Goal: Communication & Community: Share content

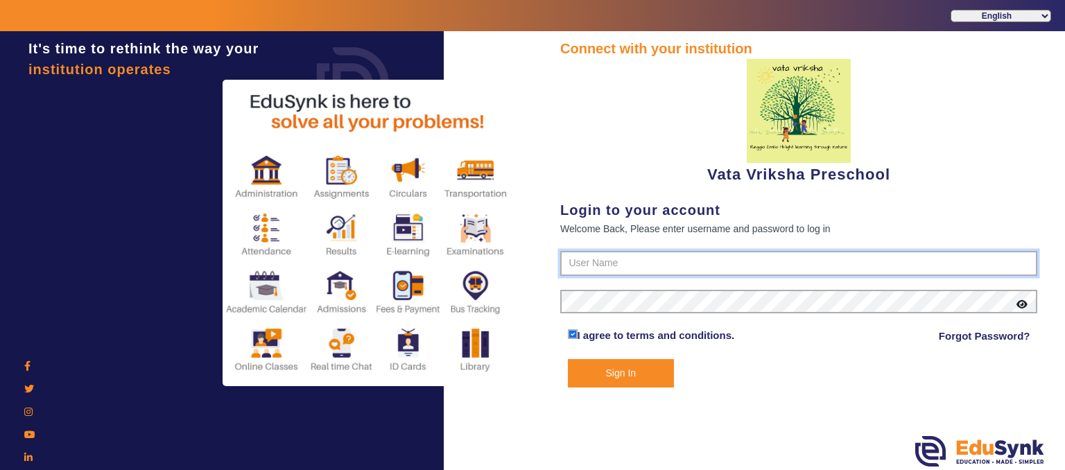
type input "9074270829"
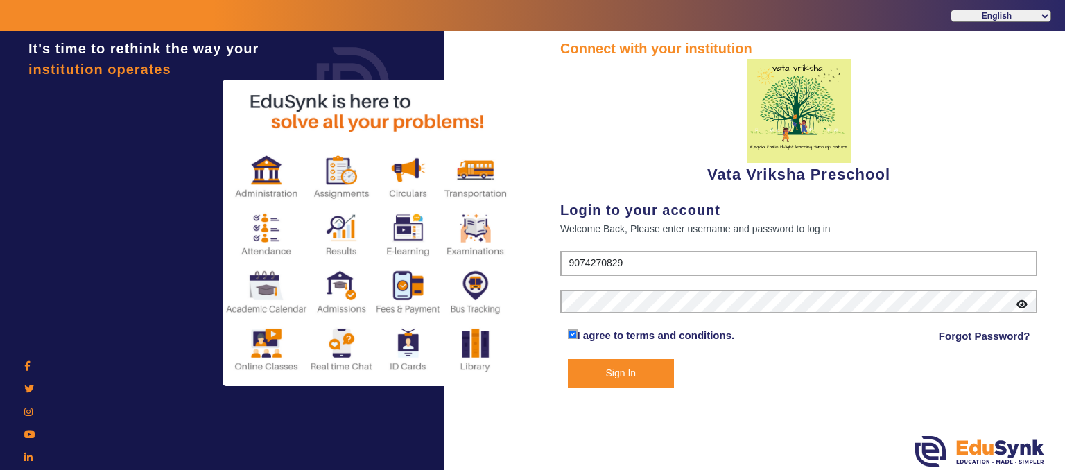
click at [611, 370] on button "Sign In" at bounding box center [621, 373] width 107 height 28
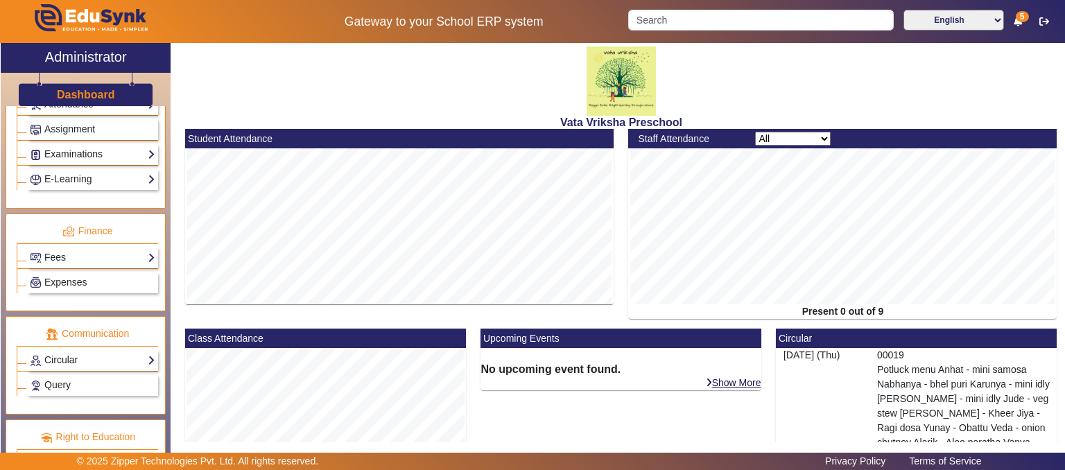
scroll to position [649, 0]
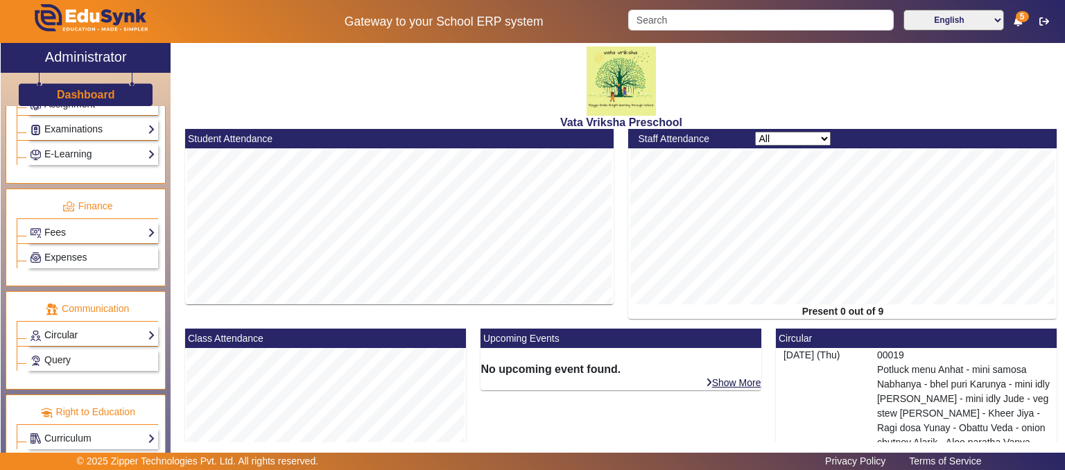
click at [108, 327] on link "Circular" at bounding box center [93, 335] width 126 height 16
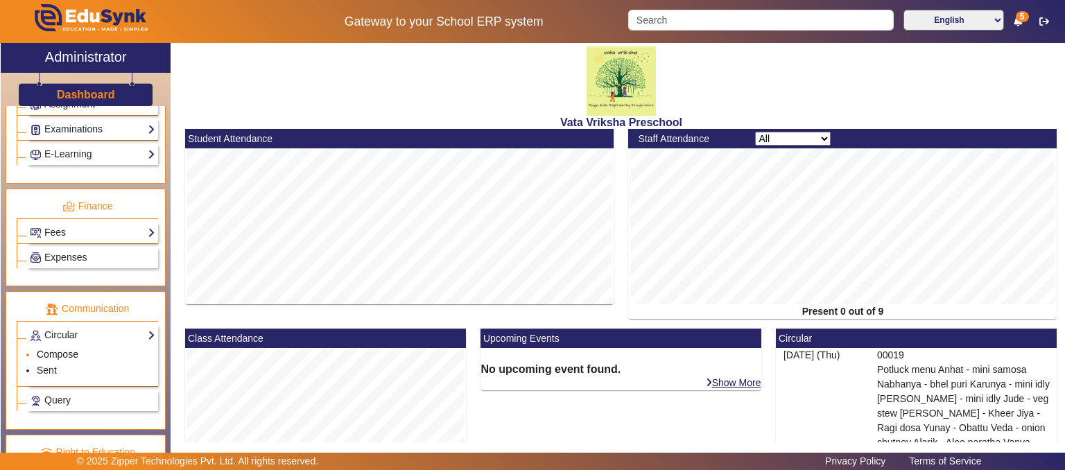
click at [69, 349] on link "Compose" at bounding box center [58, 354] width 42 height 11
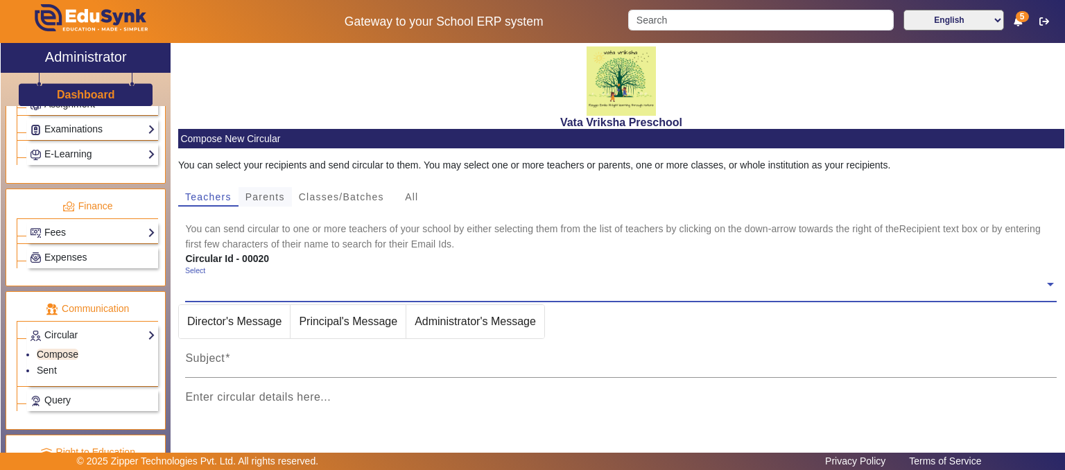
click at [261, 195] on span "Parents" at bounding box center [266, 197] width 40 height 10
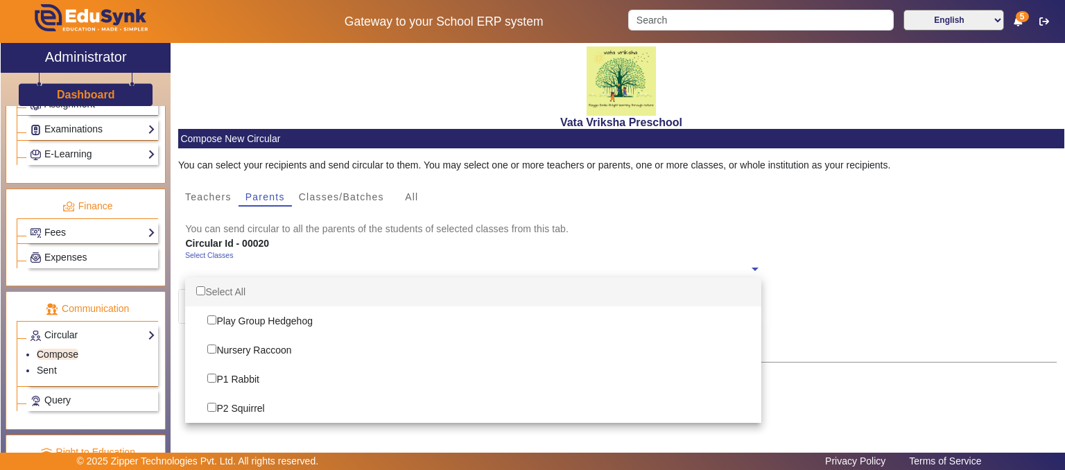
click at [749, 272] on span at bounding box center [755, 268] width 12 height 15
click at [241, 288] on div "Select All" at bounding box center [473, 291] width 576 height 29
checkbox input "true"
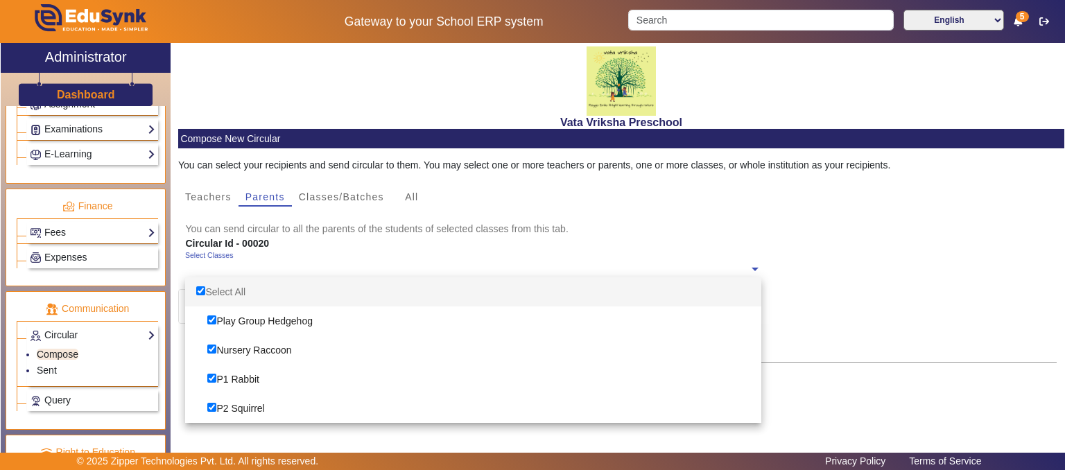
checkbox input "true"
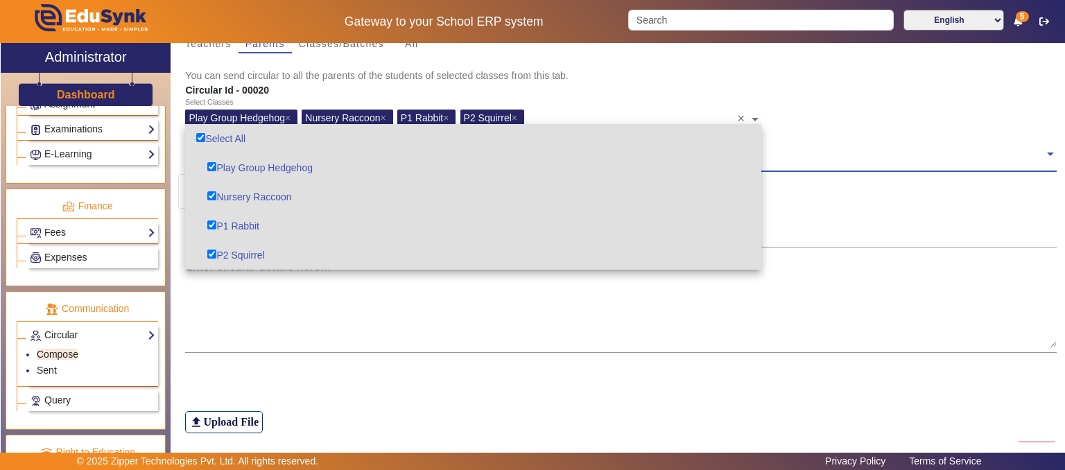
scroll to position [189, 0]
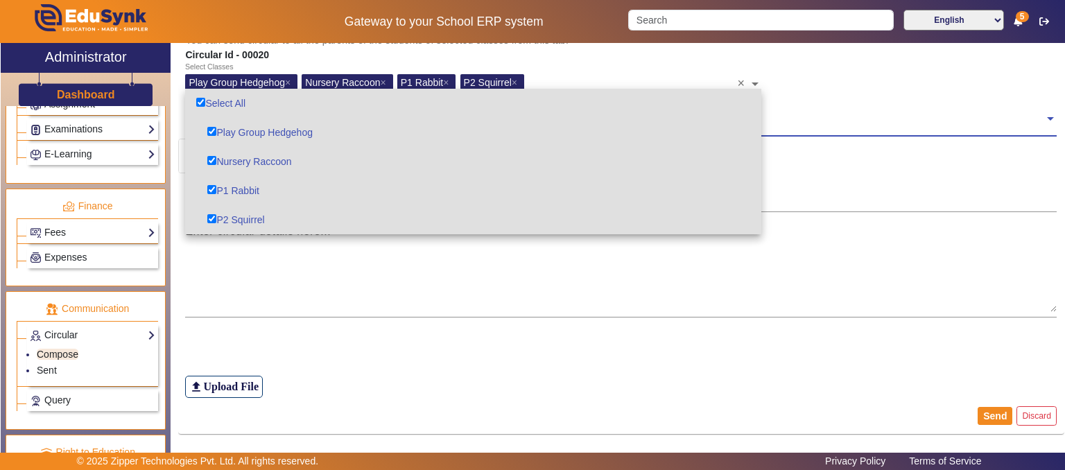
click at [1044, 117] on span at bounding box center [1050, 117] width 12 height 15
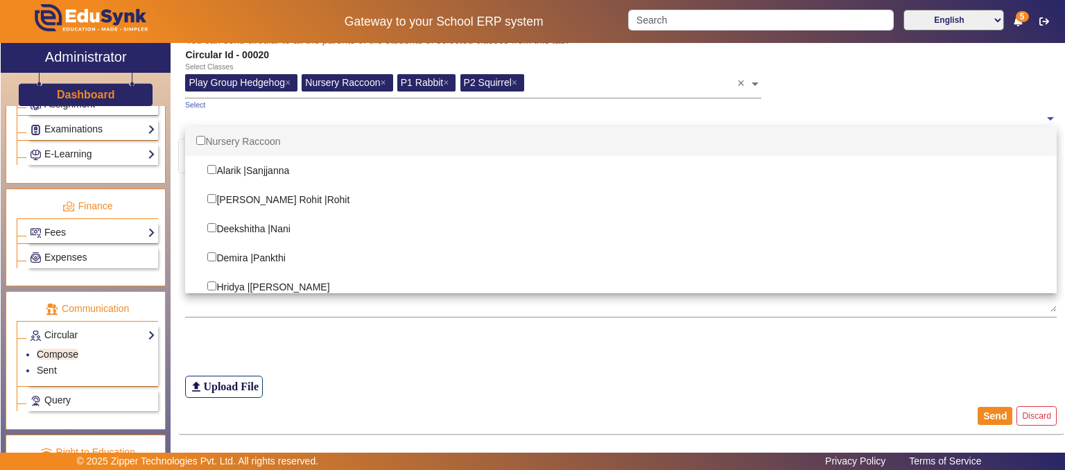
click at [264, 142] on div "Nursery Raccoon" at bounding box center [621, 141] width 872 height 29
checkbox input "true"
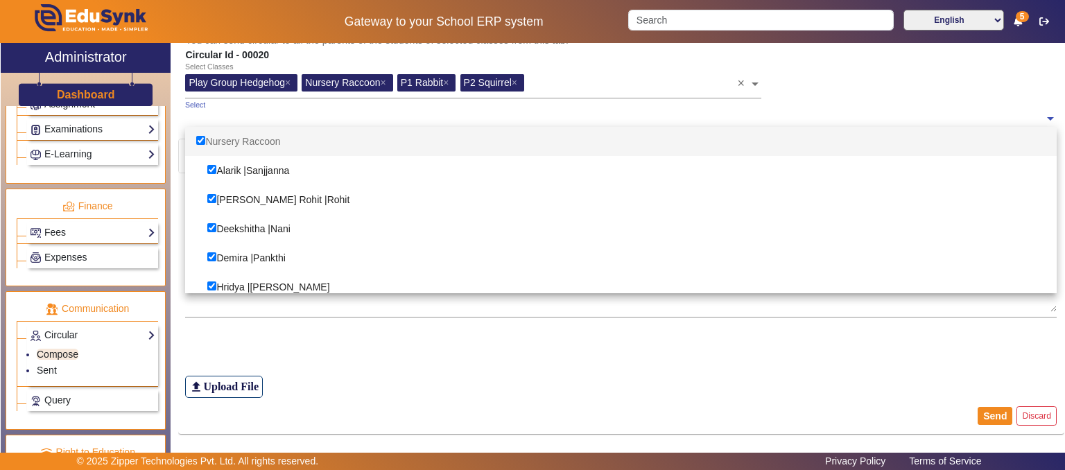
checkbox input "true"
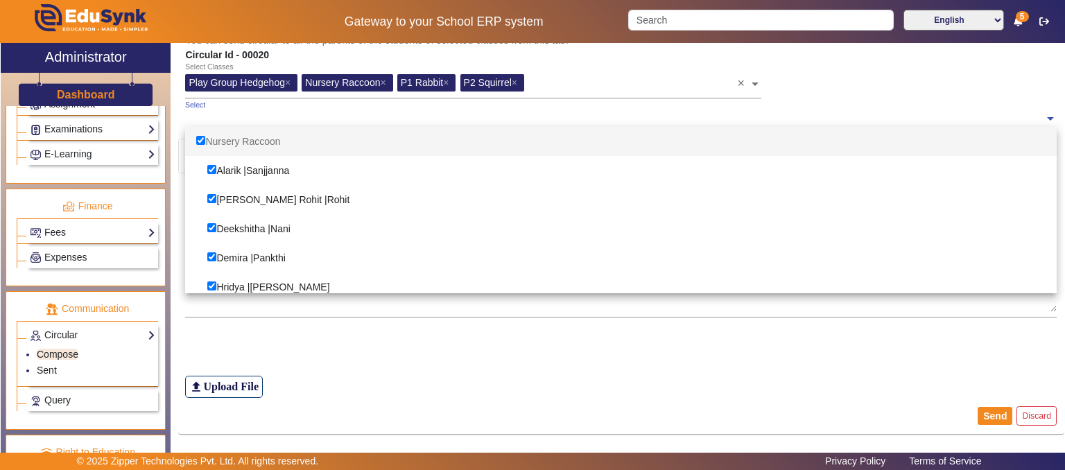
checkbox input "true"
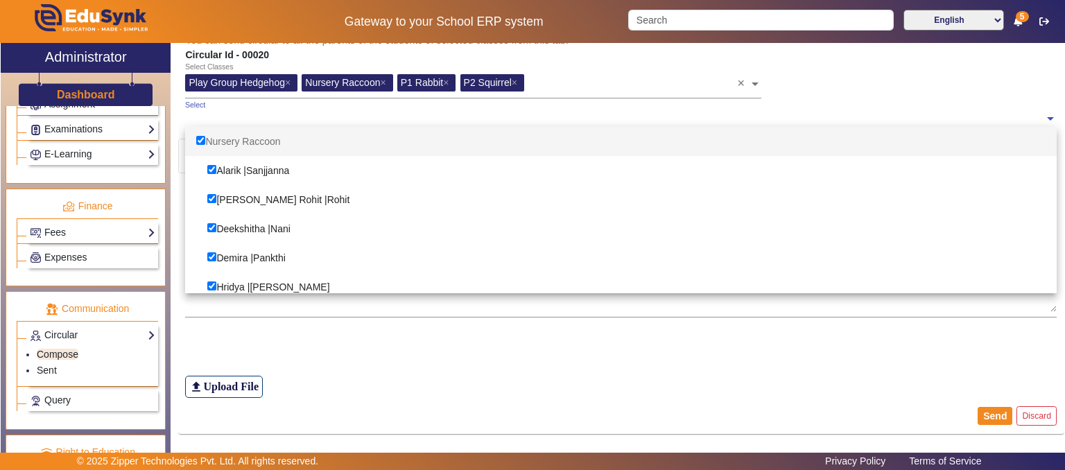
checkbox input "true"
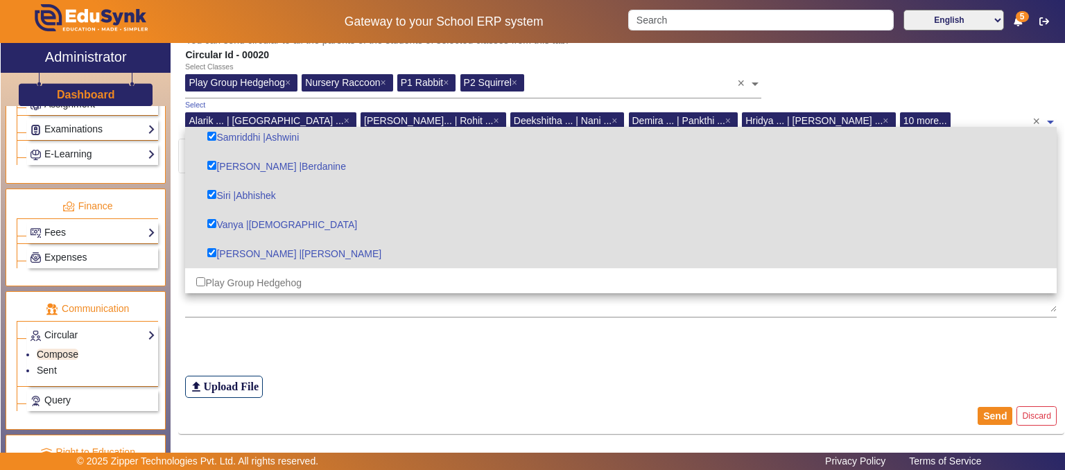
scroll to position [347, 0]
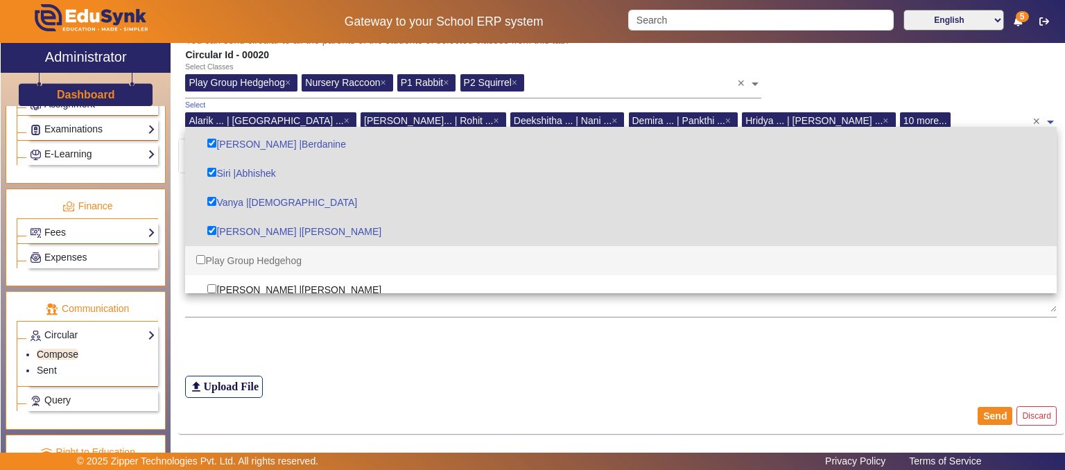
click at [252, 264] on div "Play Group Hedgehog" at bounding box center [621, 260] width 872 height 29
checkbox input "true"
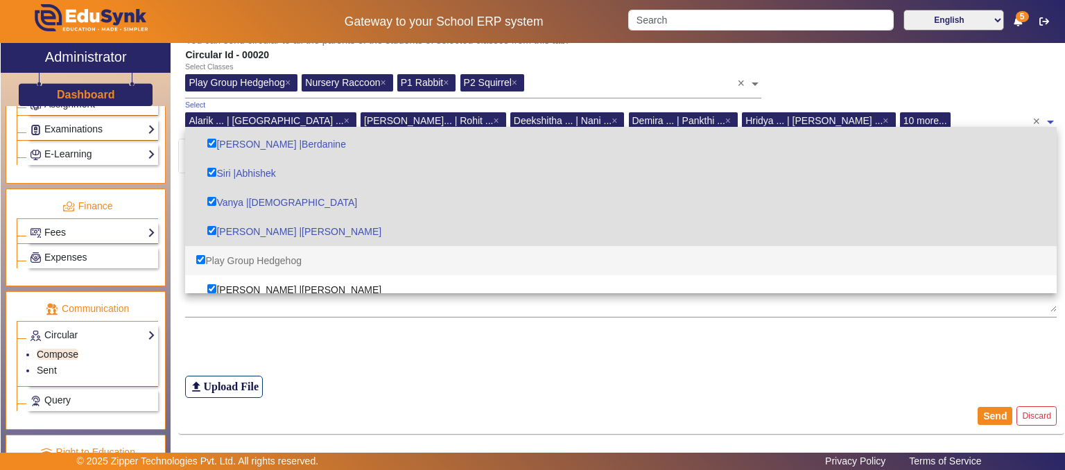
checkbox input "true"
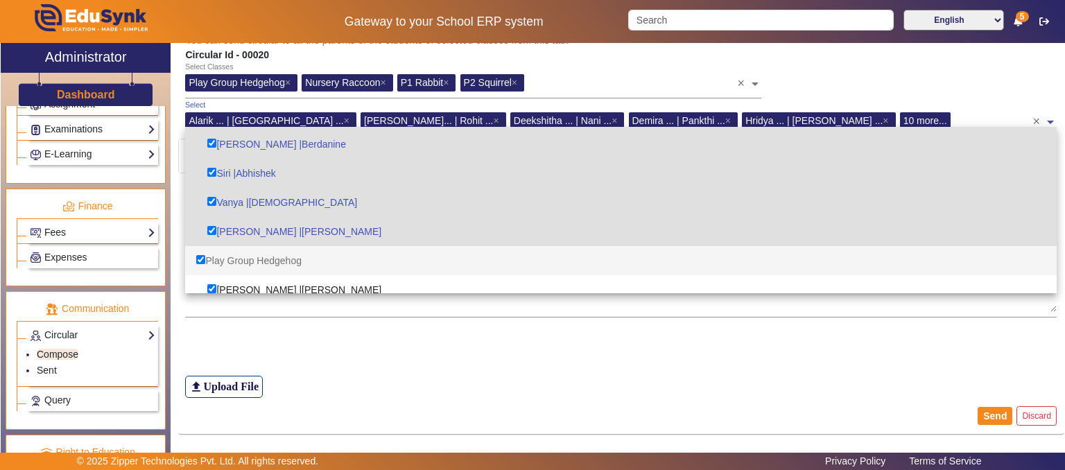
checkbox input "true"
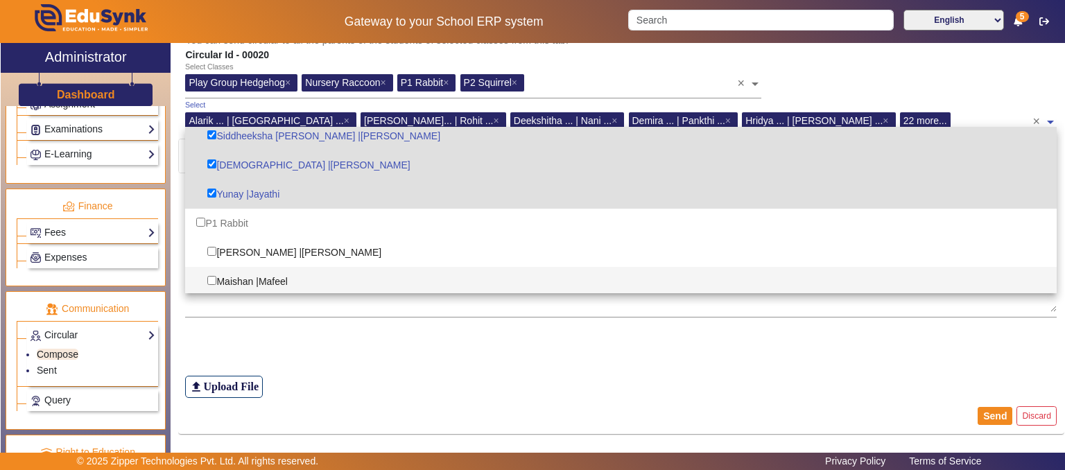
scroll to position [763, 0]
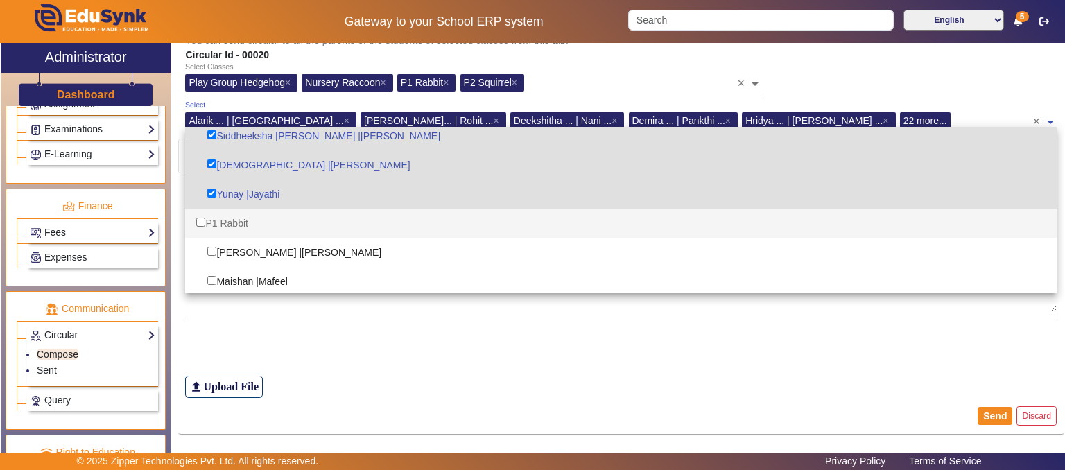
click at [237, 220] on div "P1 Rabbit" at bounding box center [621, 223] width 872 height 29
checkbox input "true"
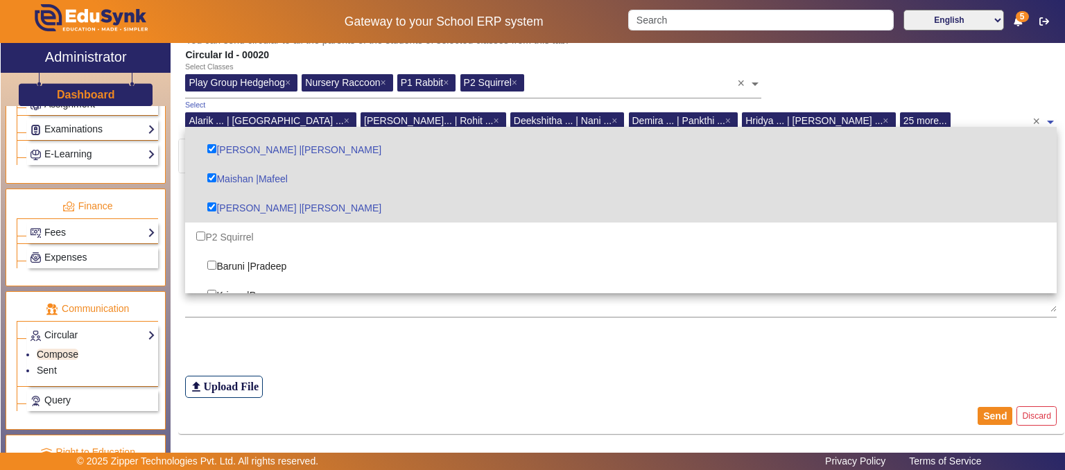
scroll to position [970, 0]
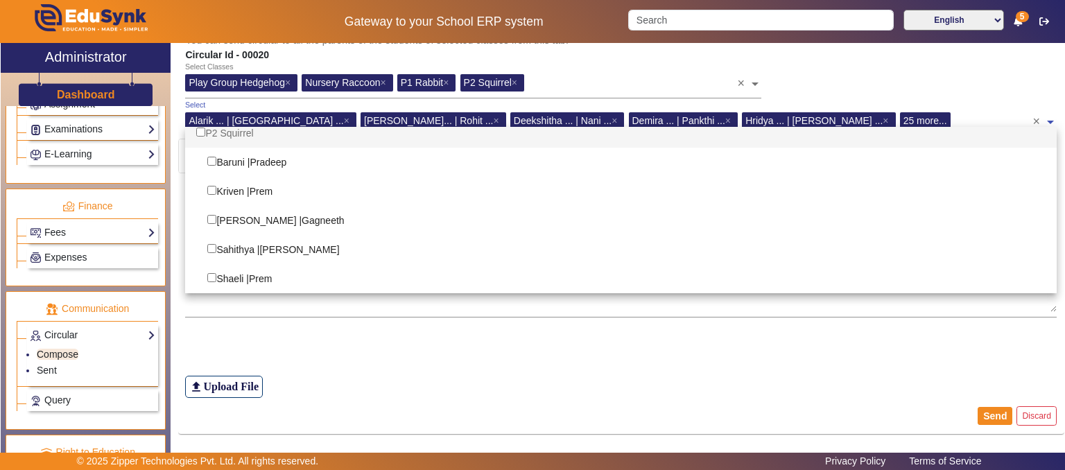
click at [247, 131] on div "P2 Squirrel" at bounding box center [621, 133] width 872 height 29
checkbox input "true"
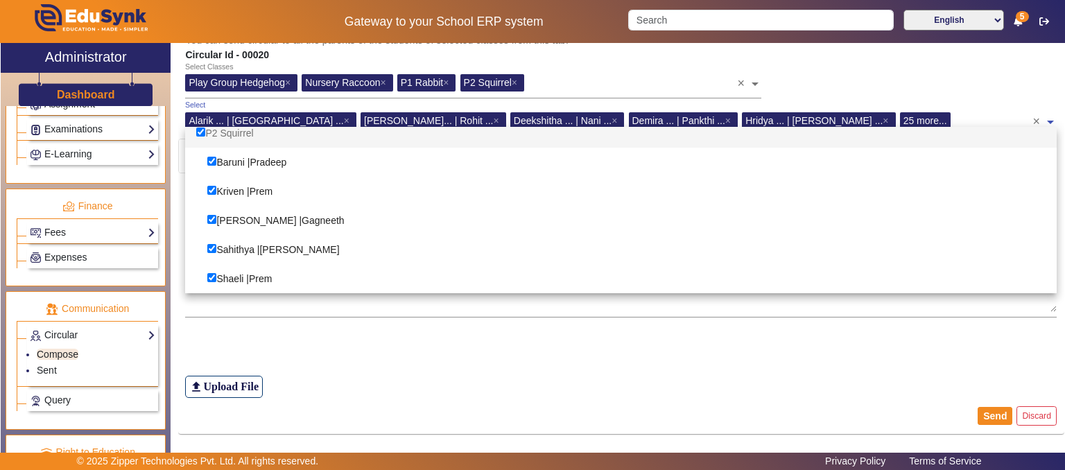
checkbox input "true"
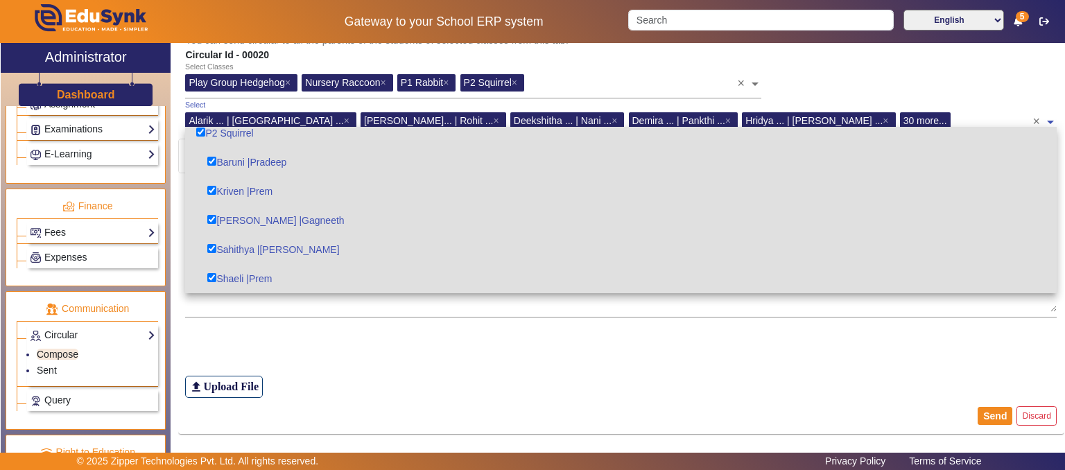
click at [945, 87] on div "Select Classes Play Group Hedgehog × Nursery Raccoon × P1 Rabbit × P2 Squirrel …" at bounding box center [621, 81] width 886 height 38
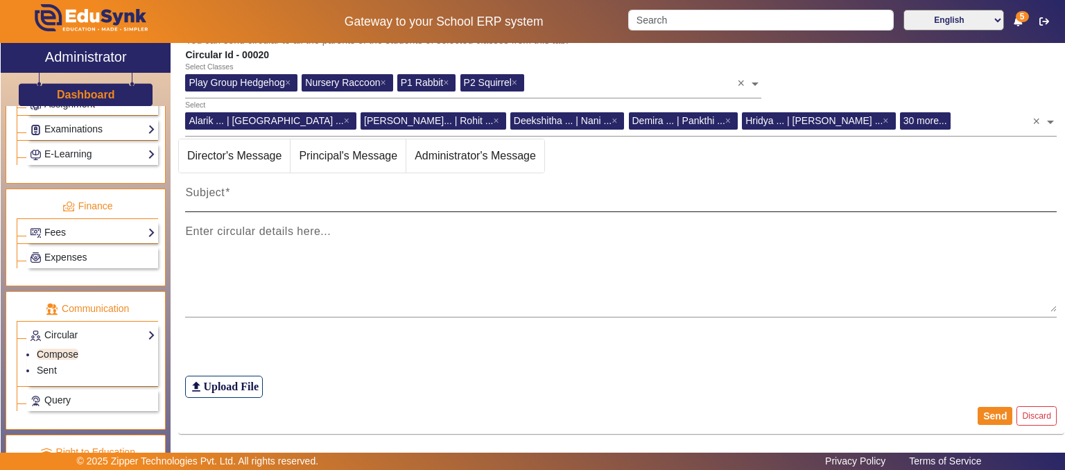
click at [213, 195] on mat-label "Subject" at bounding box center [205, 193] width 40 height 12
click at [213, 195] on input "Subject" at bounding box center [621, 198] width 872 height 17
paste input "Dear parents, please note that the monthly fees for October has to be paid by t…"
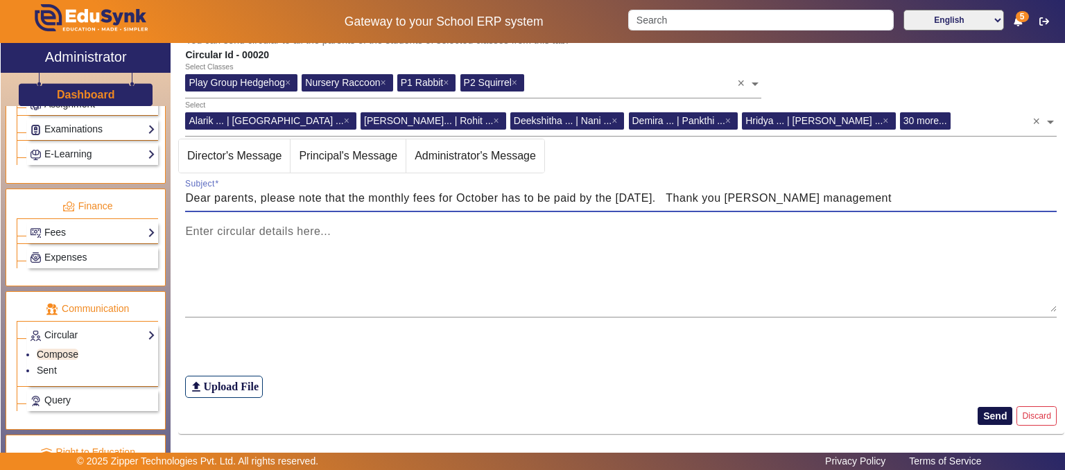
type input "Dear parents, please note that the monthly fees for October has to be paid by t…"
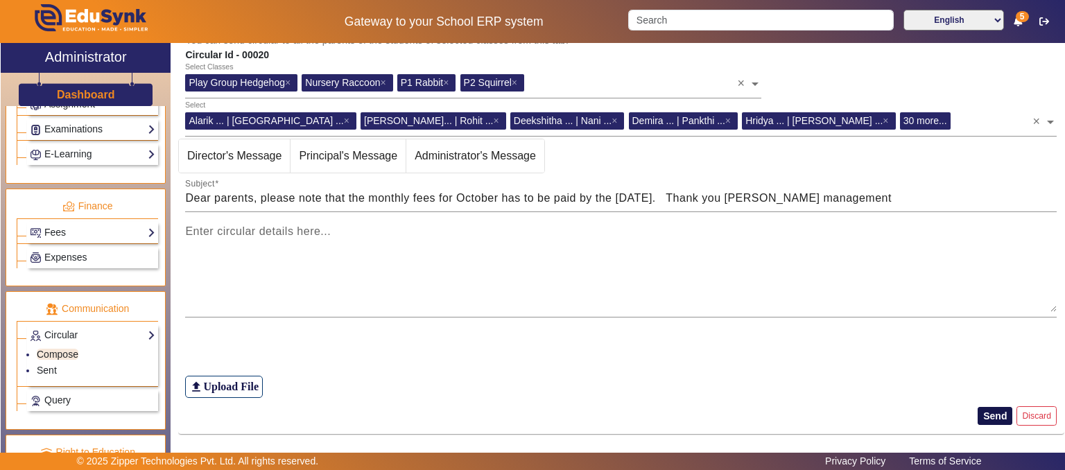
click at [984, 414] on button "Send" at bounding box center [995, 416] width 35 height 18
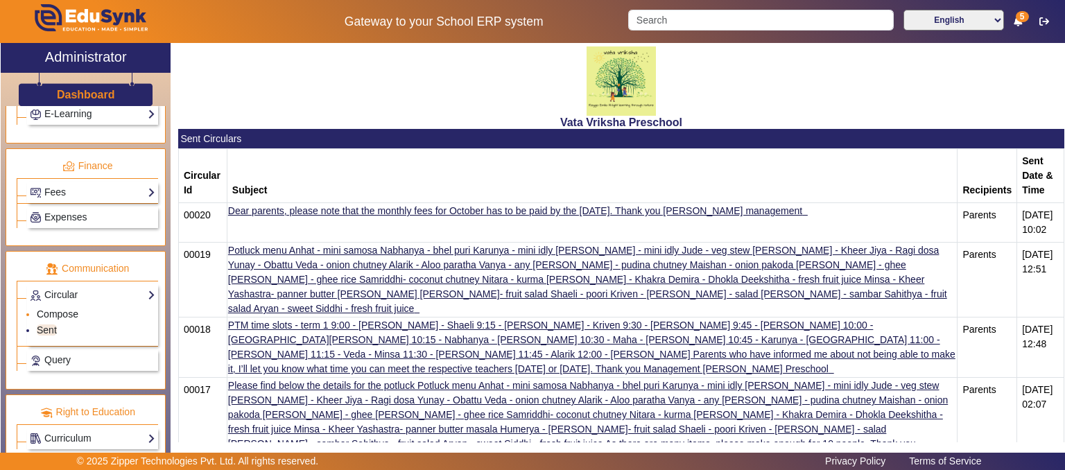
click at [69, 310] on link "Compose" at bounding box center [58, 314] width 42 height 11
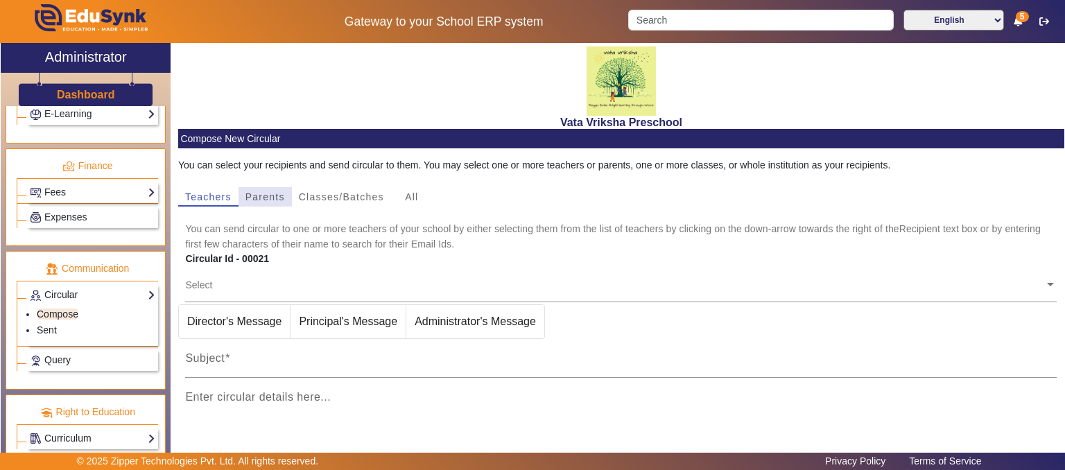
click at [264, 195] on span "Parents" at bounding box center [266, 197] width 40 height 10
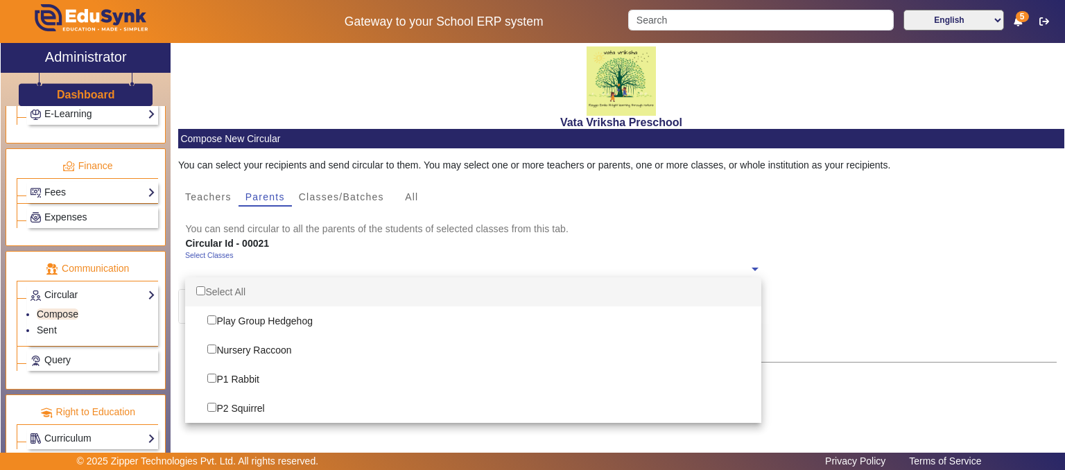
click at [749, 266] on span at bounding box center [755, 268] width 12 height 15
click at [206, 291] on div "Select All" at bounding box center [473, 291] width 576 height 29
checkbox input "true"
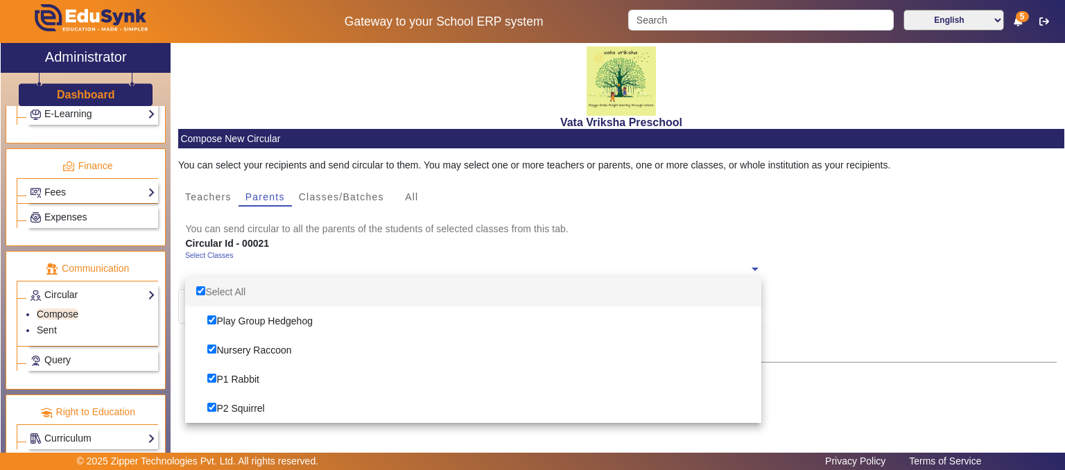
checkbox input "true"
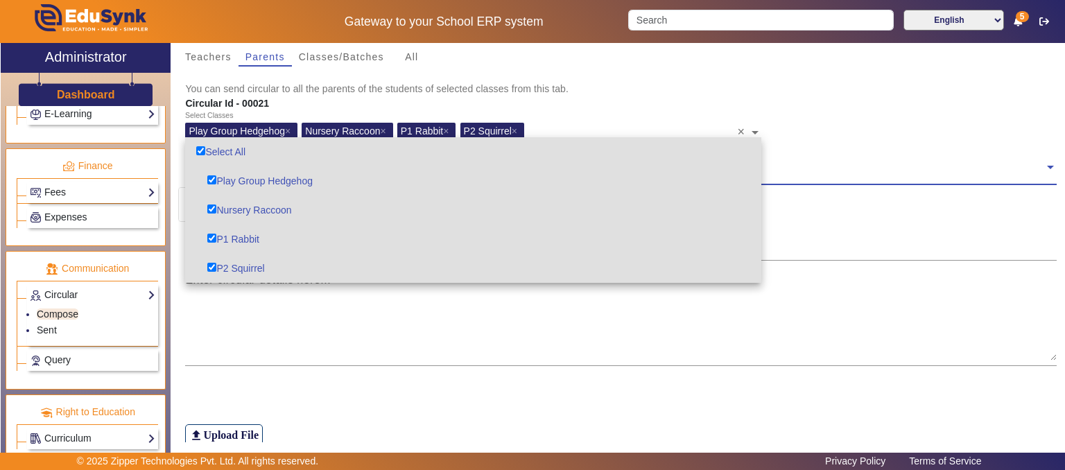
scroll to position [189, 0]
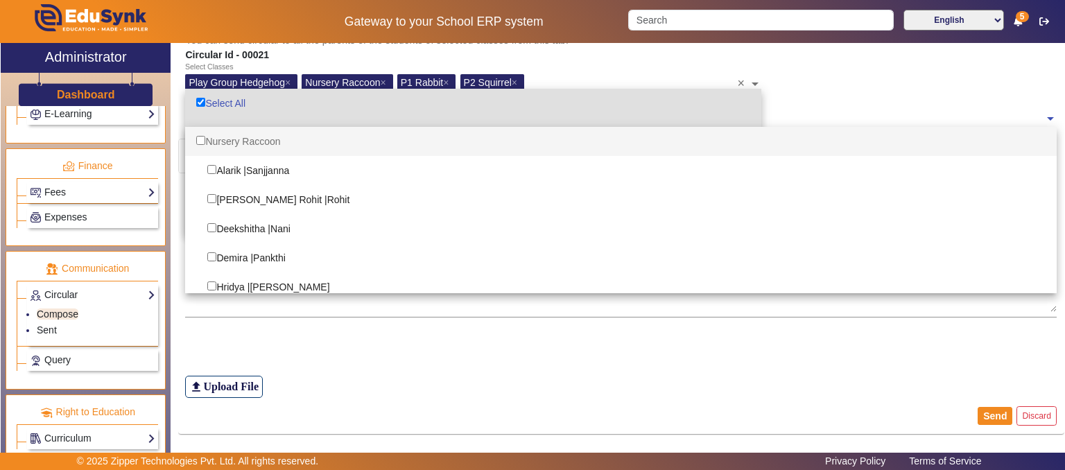
click at [1044, 117] on span at bounding box center [1050, 117] width 12 height 15
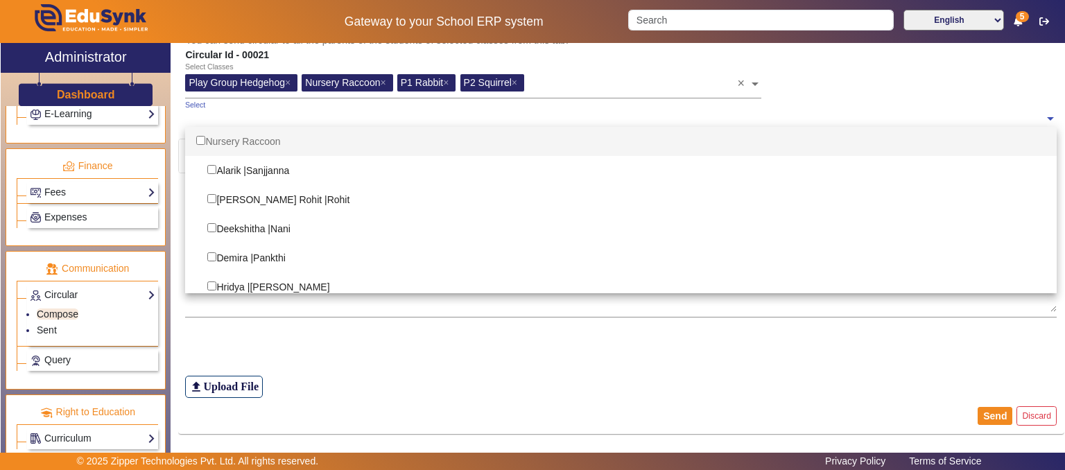
click at [268, 139] on div "Nursery Raccoon" at bounding box center [621, 141] width 872 height 29
checkbox input "true"
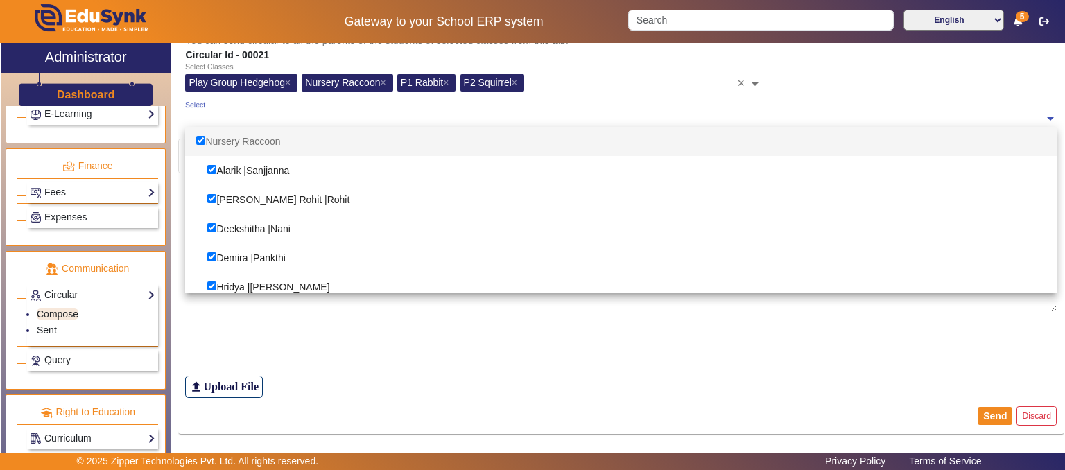
checkbox input "true"
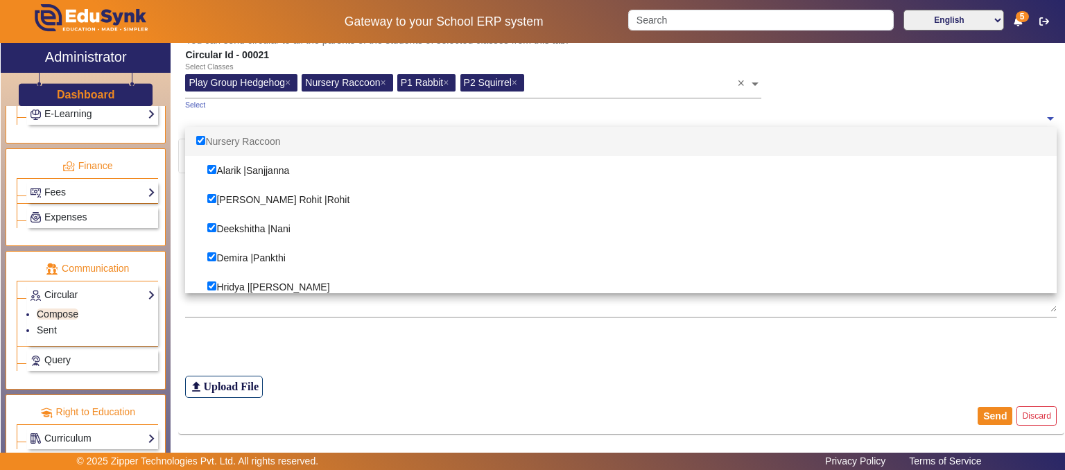
checkbox input "true"
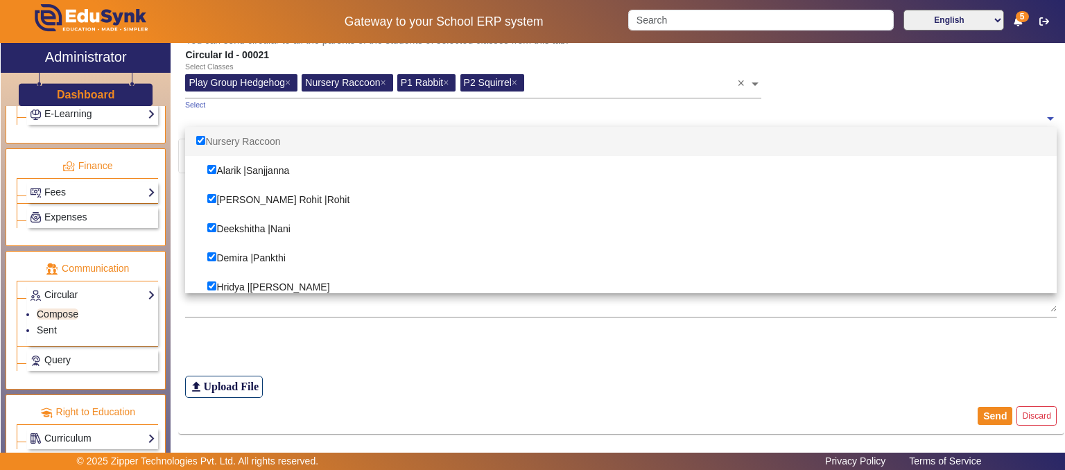
checkbox input "true"
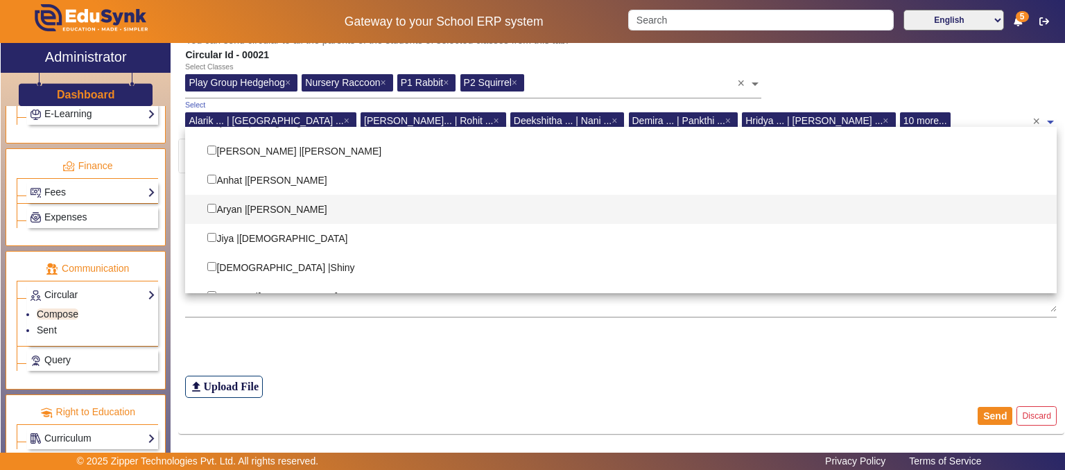
scroll to position [416, 0]
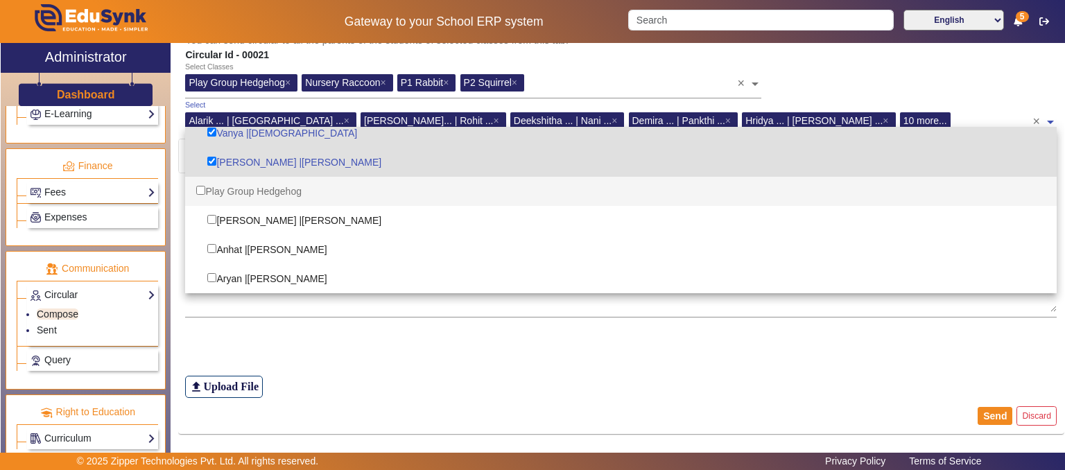
click at [256, 190] on div "Play Group Hedgehog" at bounding box center [621, 191] width 872 height 29
checkbox input "true"
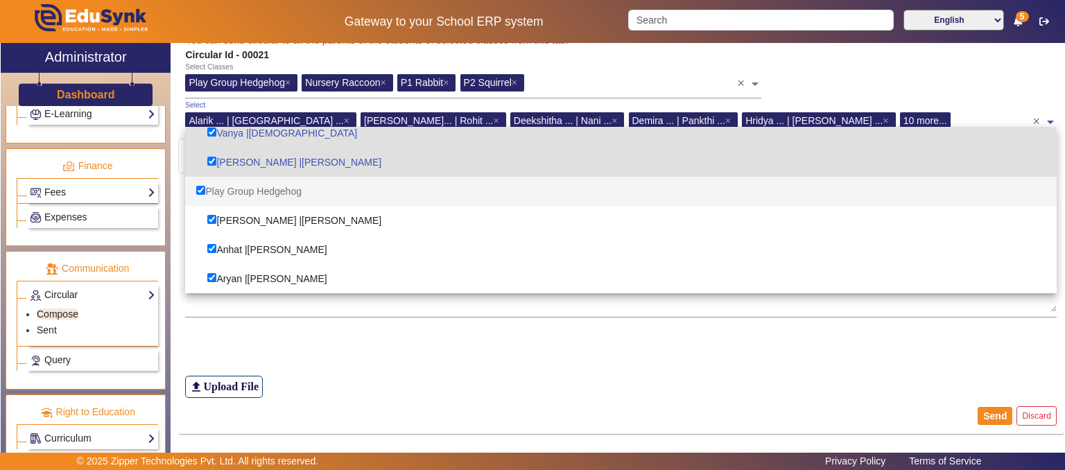
checkbox input "true"
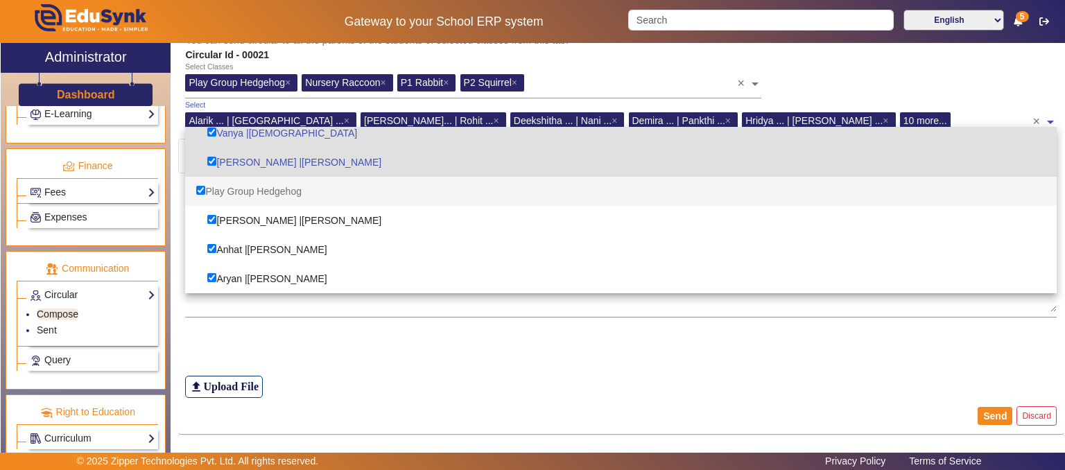
checkbox input "true"
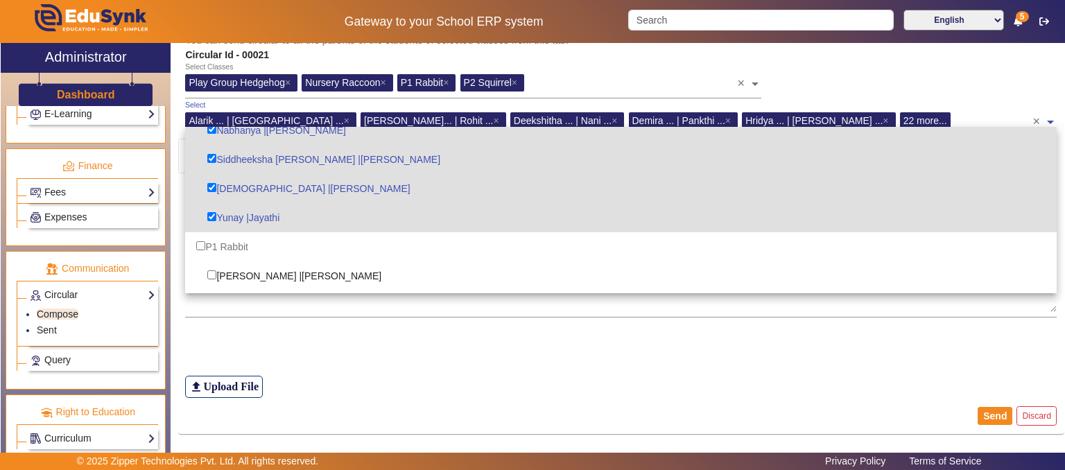
scroll to position [763, 0]
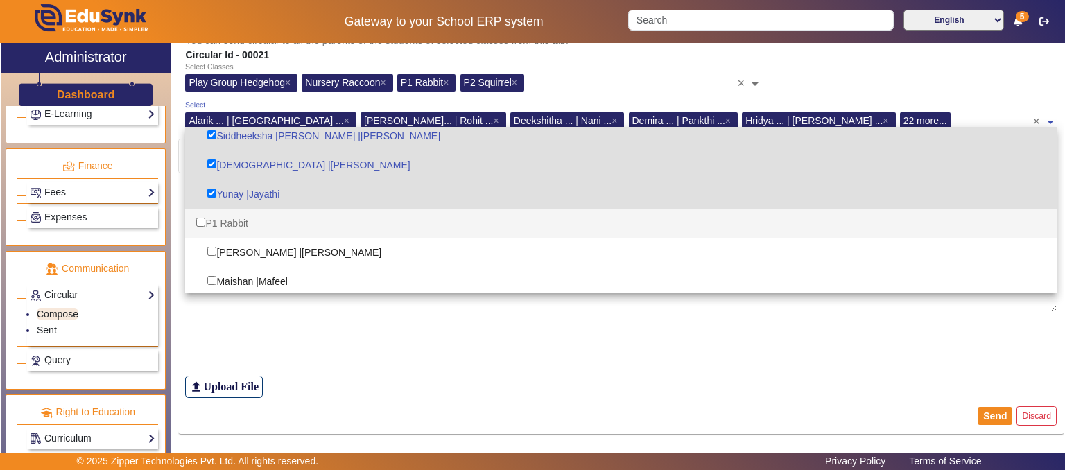
click at [221, 220] on div "P1 Rabbit" at bounding box center [621, 223] width 872 height 29
checkbox input "true"
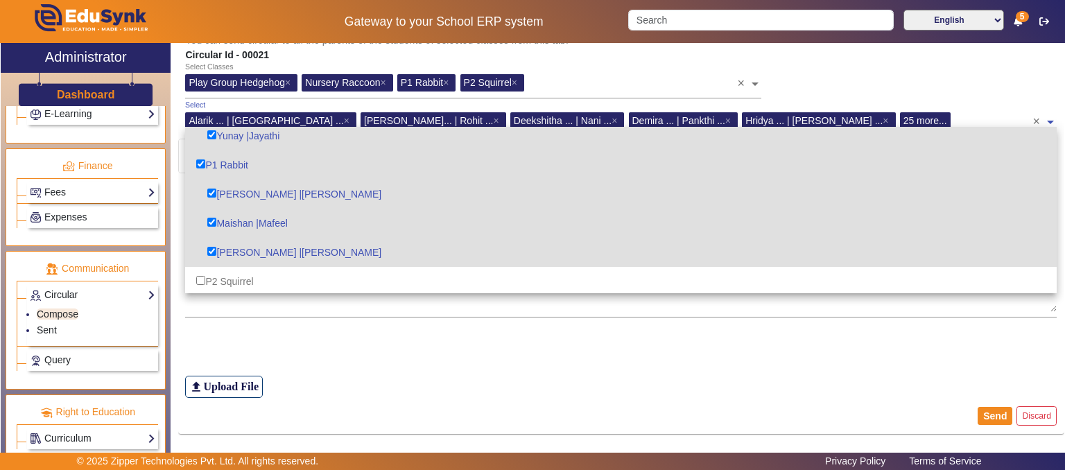
scroll to position [902, 0]
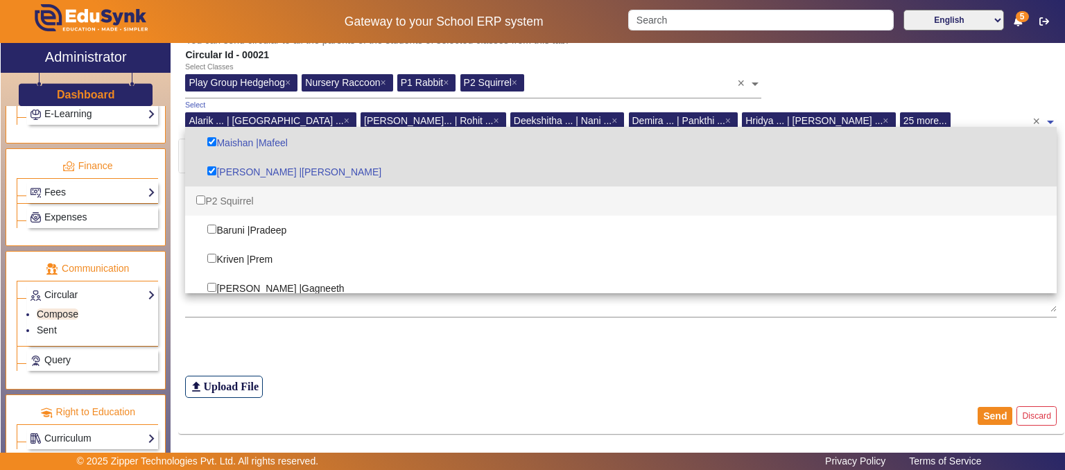
click at [248, 202] on div "P2 Squirrel" at bounding box center [621, 201] width 872 height 29
checkbox input "true"
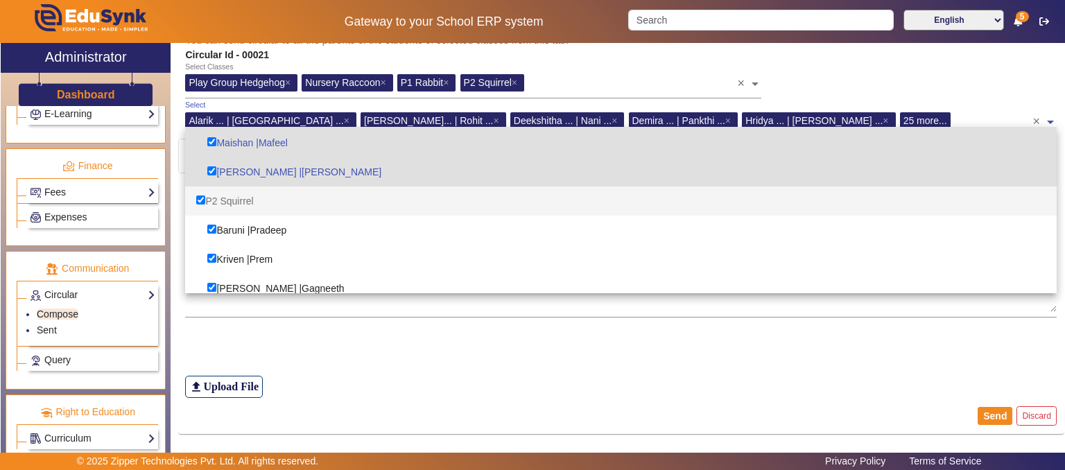
checkbox input "true"
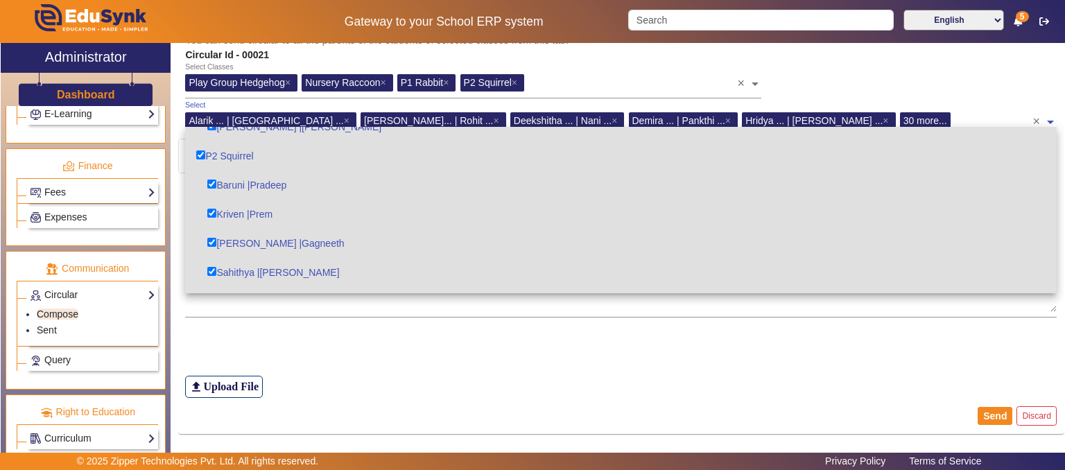
scroll to position [970, 0]
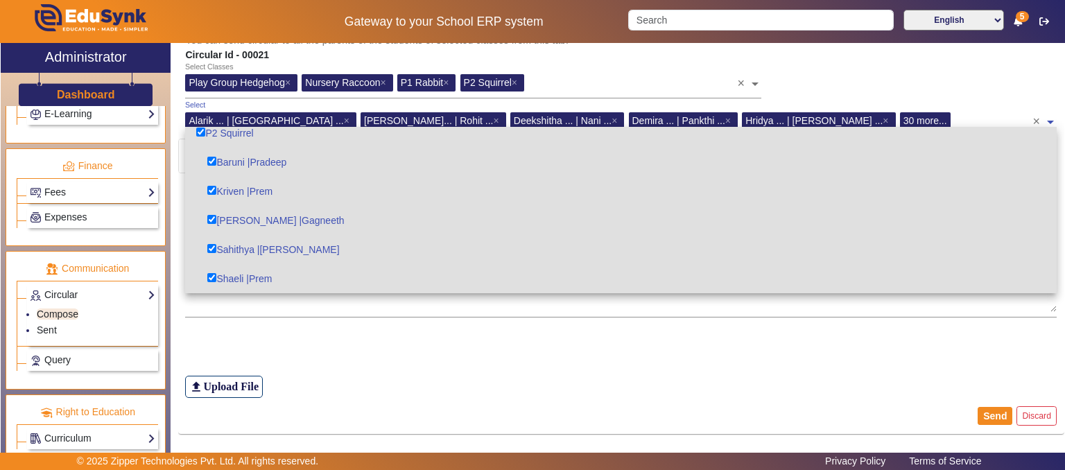
click at [1002, 82] on div "Select Classes Play Group Hedgehog × Nursery Raccoon × P1 Rabbit × P2 Squirrel …" at bounding box center [621, 81] width 886 height 38
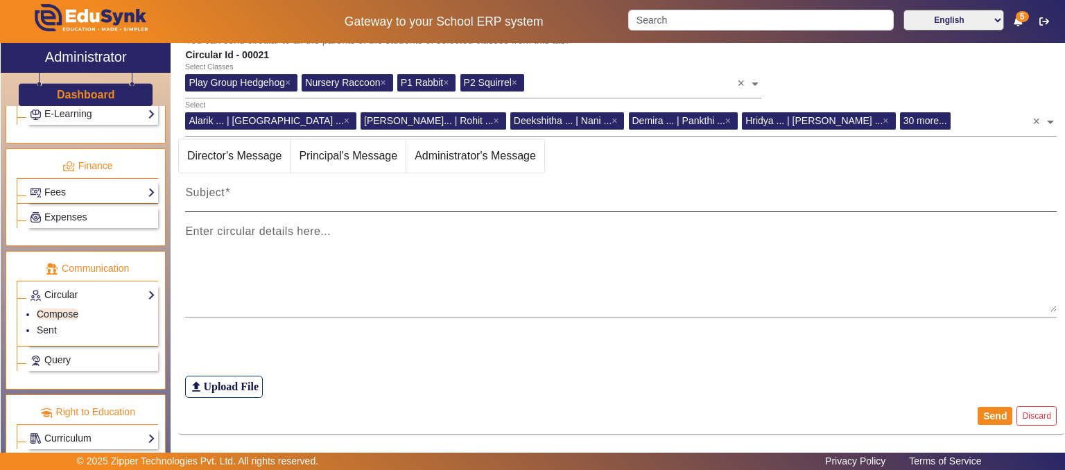
click at [189, 194] on mat-label "Subject" at bounding box center [205, 193] width 40 height 12
click at [189, 194] on input "Subject" at bounding box center [621, 198] width 872 height 17
paste input "Dear parents, greetings from [PERSON_NAME] preschool 🌈 We are celebrating [DATE…"
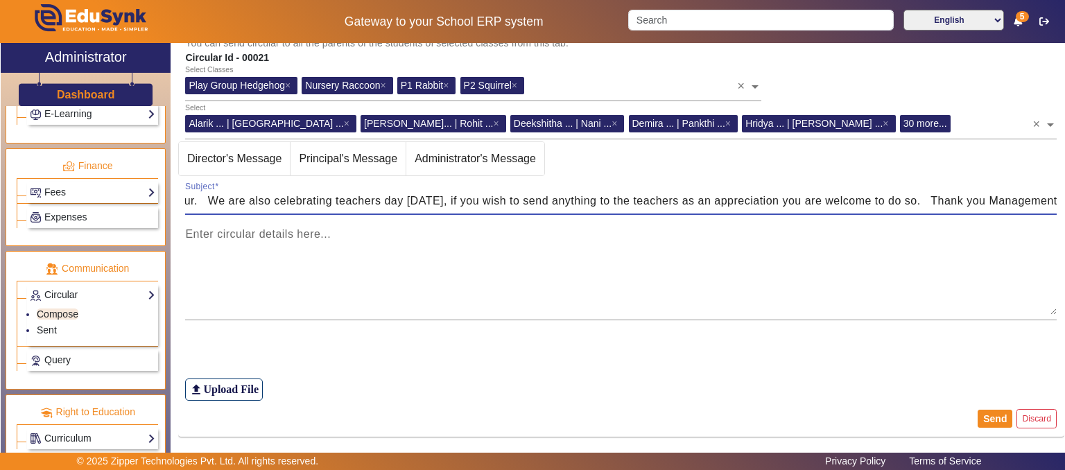
scroll to position [189, 0]
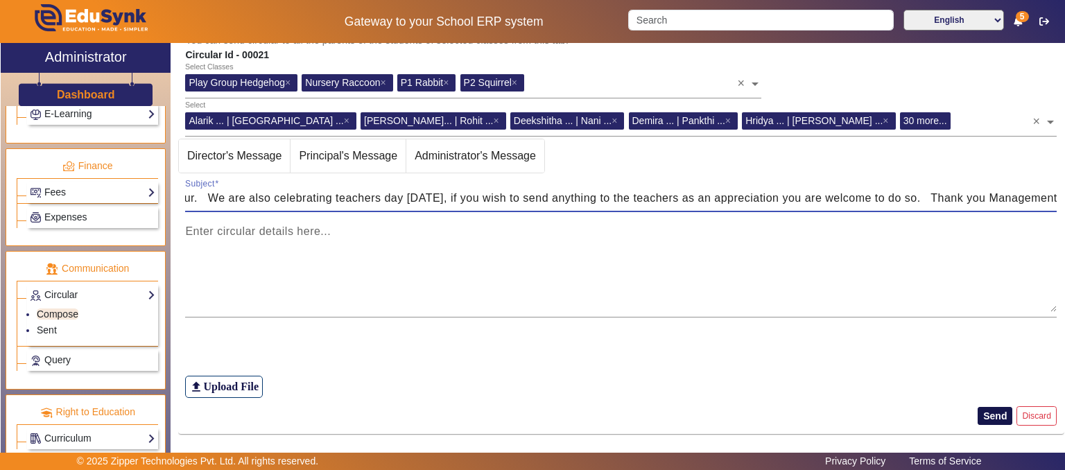
type input "Dear parents, greetings from [PERSON_NAME] preschool 🌈 We are celebrating [DATE…"
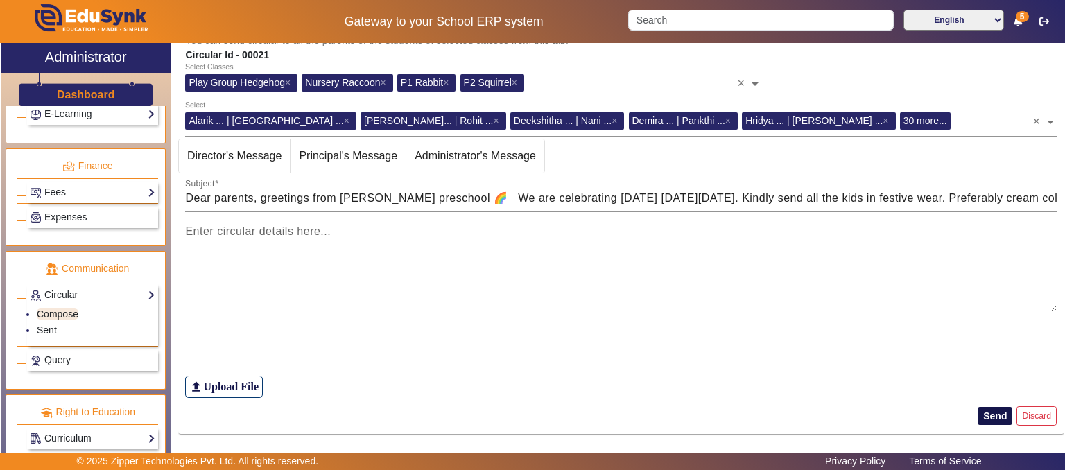
click at [991, 416] on button "Send" at bounding box center [995, 416] width 35 height 18
